Goal: Find specific page/section: Find specific page/section

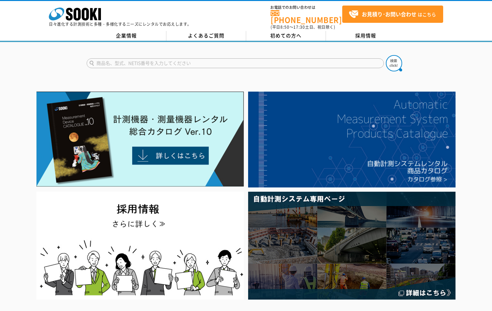
click at [211, 58] on input "text" at bounding box center [235, 63] width 297 height 10
paste input "LD-6N2"
type input "LD-6N2"
click at [394, 58] on img at bounding box center [394, 63] width 16 height 16
